Goal: Check status: Check status

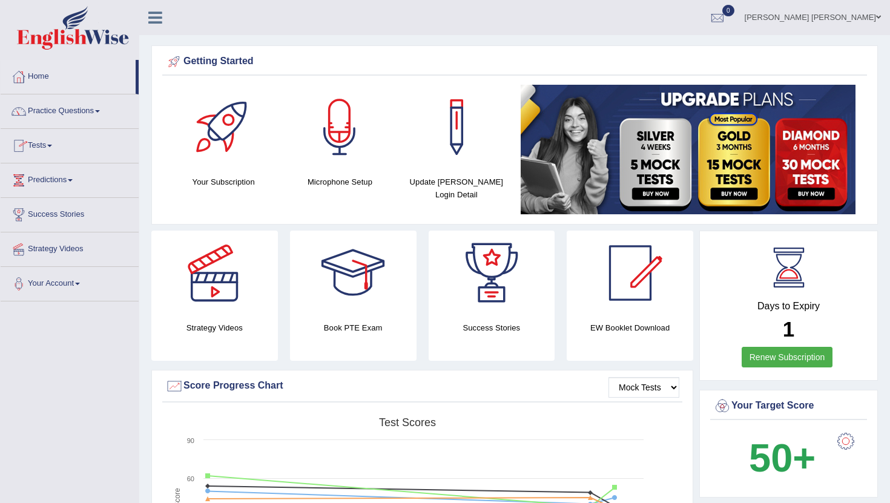
click at [50, 145] on link "Tests" at bounding box center [70, 144] width 138 height 30
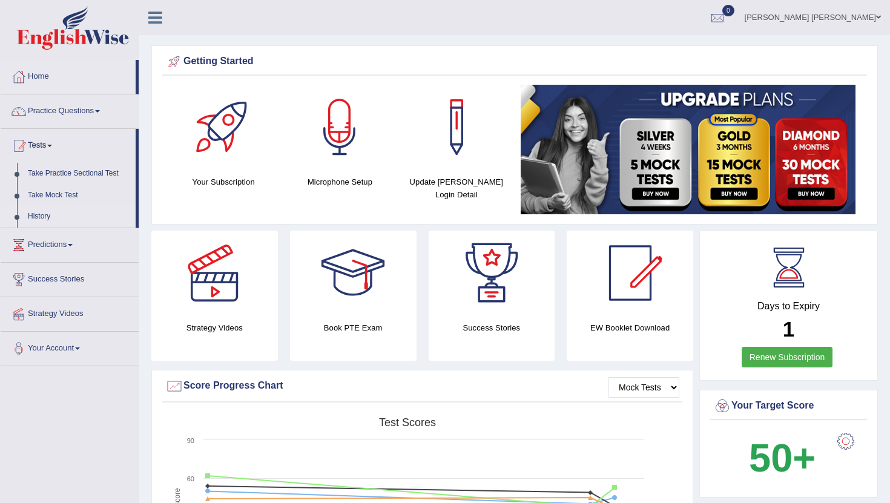
click at [60, 216] on link "History" at bounding box center [78, 217] width 113 height 22
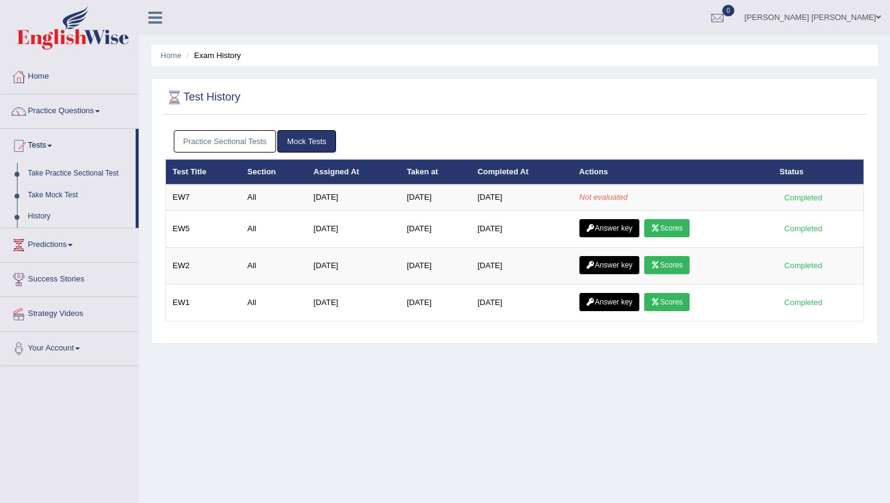
click at [37, 222] on link "History" at bounding box center [78, 217] width 113 height 22
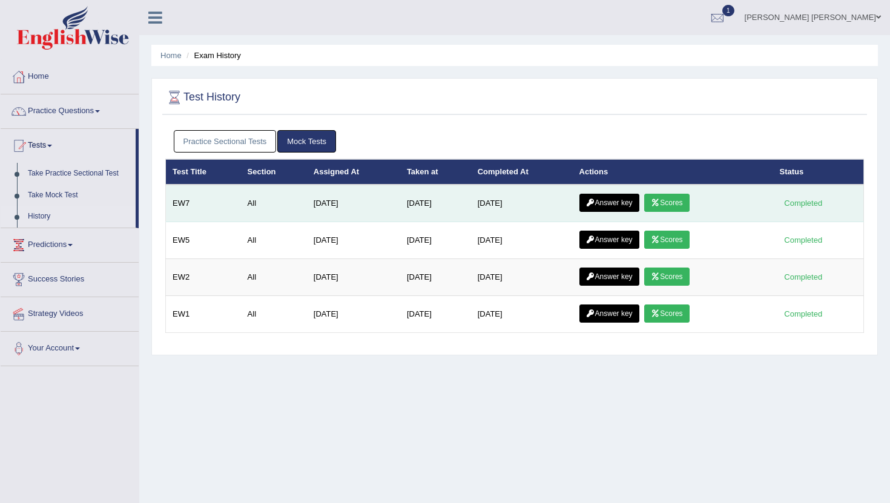
click at [687, 202] on link "Scores" at bounding box center [666, 203] width 45 height 18
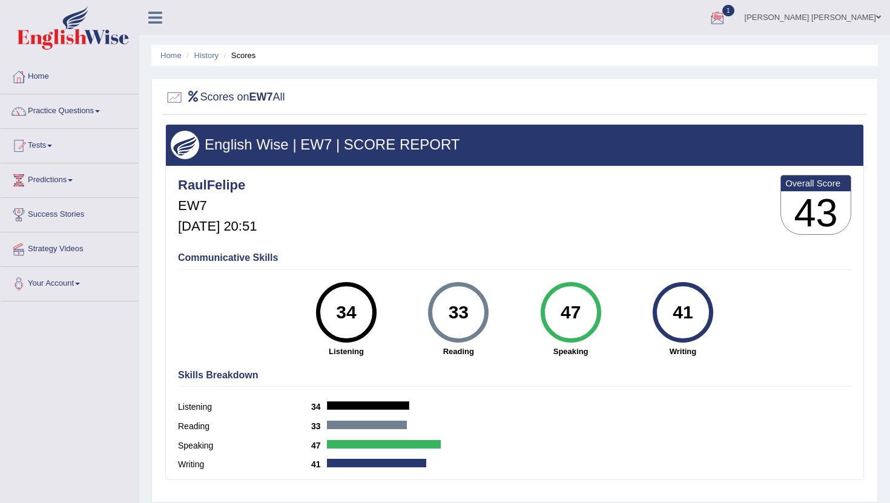
click at [727, 17] on div at bounding box center [717, 18] width 18 height 18
click at [668, 85] on strong "See All Alerts" at bounding box center [641, 86] width 54 height 10
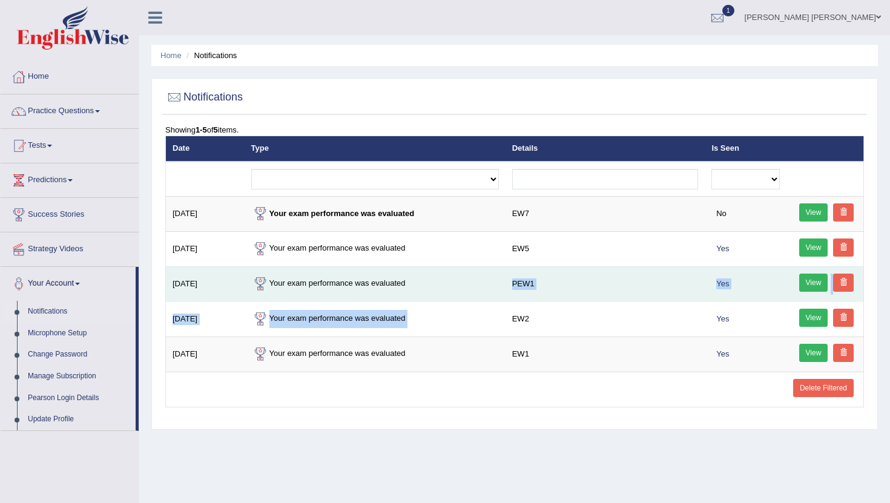
drag, startPoint x: 571, startPoint y: 304, endPoint x: 458, endPoint y: 276, distance: 116.2
click at [458, 276] on tbody "Oct 8, 2025 Your exam performance was evaluated EW7 No View Oct 7, 2025 Your ex…" at bounding box center [515, 284] width 698 height 176
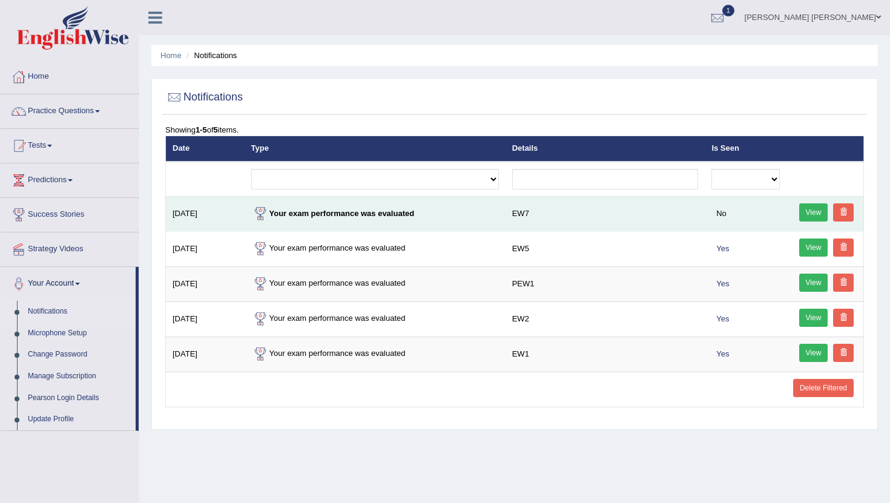
click at [376, 219] on td "Your exam performance was evaluated" at bounding box center [375, 213] width 261 height 35
click at [805, 208] on link "View" at bounding box center [813, 212] width 29 height 18
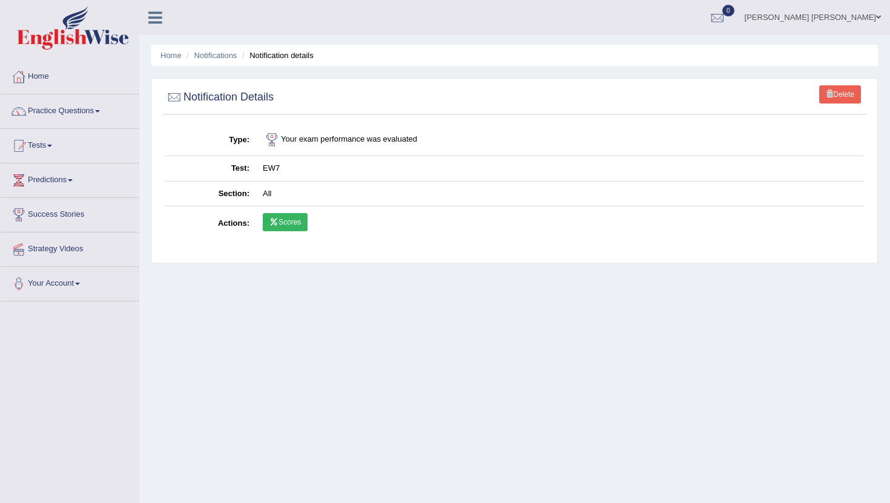
click at [277, 221] on icon at bounding box center [273, 222] width 9 height 7
